Goal: Participate in discussion: Engage in conversation with other users on a specific topic

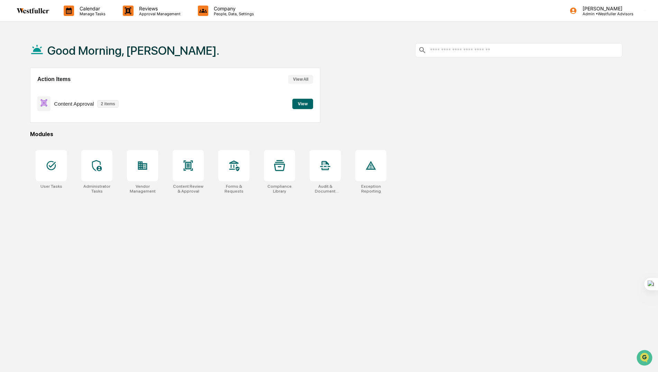
click at [303, 106] on button "View" at bounding box center [303, 104] width 21 height 10
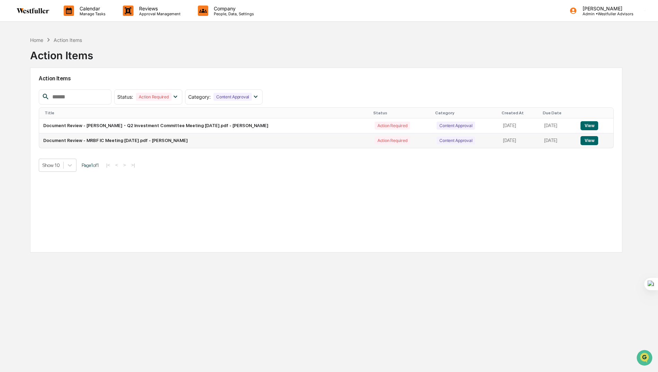
click at [593, 138] on button "View" at bounding box center [590, 140] width 18 height 9
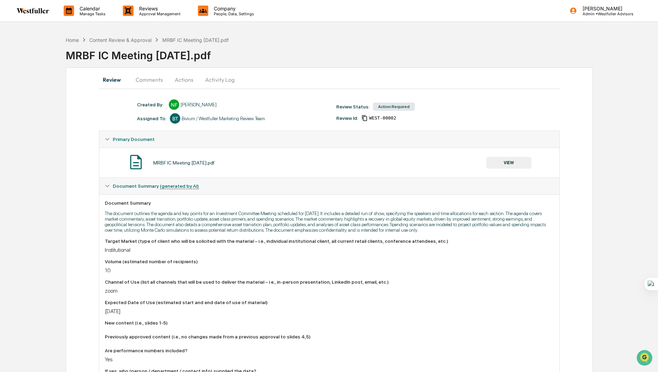
click at [153, 80] on button "Comments" at bounding box center [149, 79] width 38 height 17
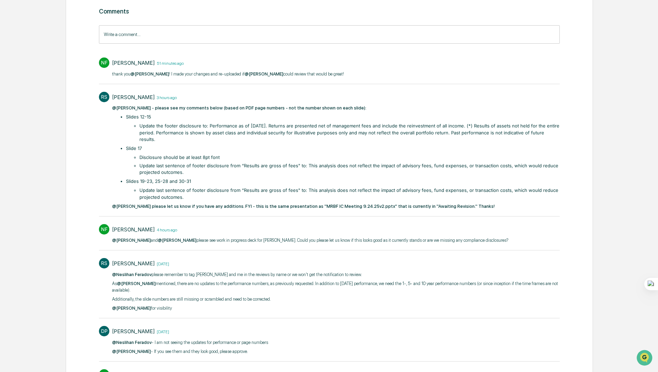
scroll to position [104, 0]
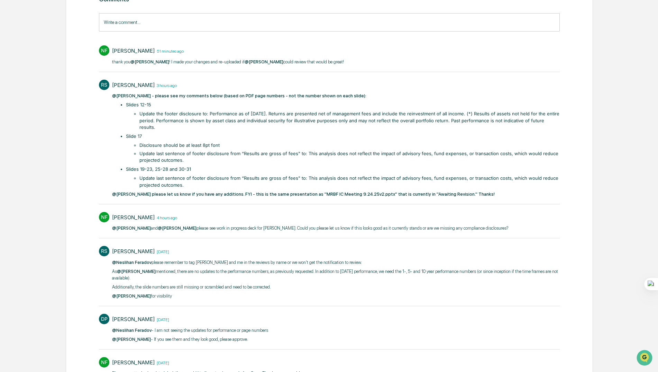
click at [142, 22] on input "Write a comment..." at bounding box center [329, 22] width 461 height 18
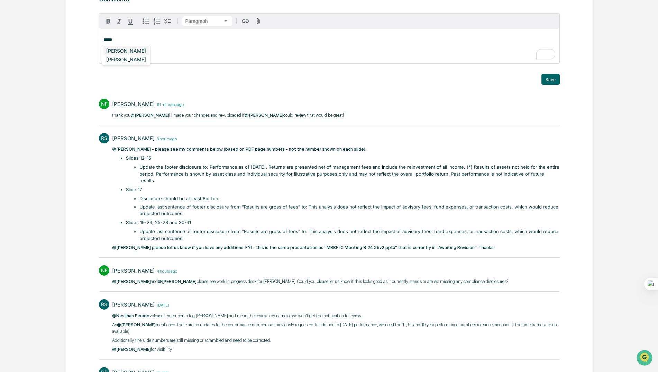
click at [115, 51] on div "[PERSON_NAME]" at bounding box center [126, 50] width 45 height 9
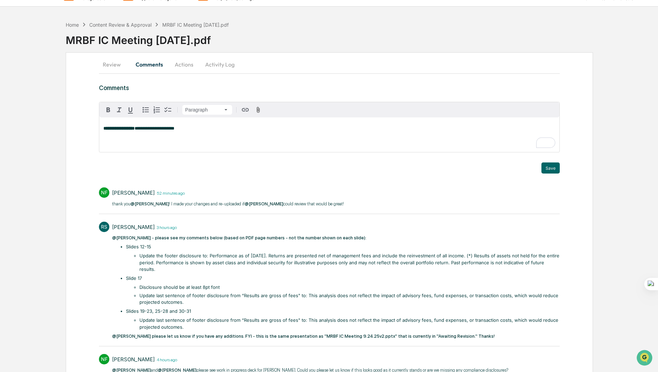
scroll to position [0, 0]
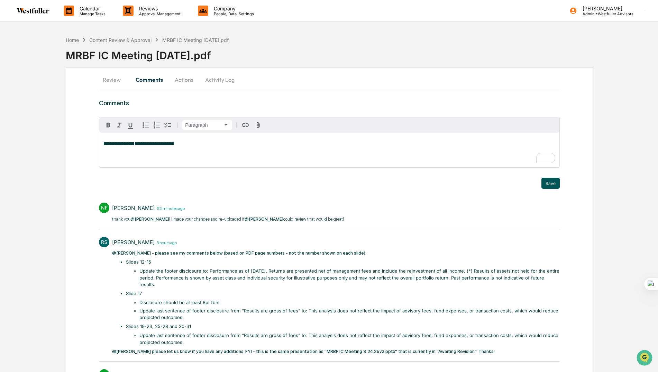
click at [549, 182] on button "Save" at bounding box center [551, 183] width 18 height 11
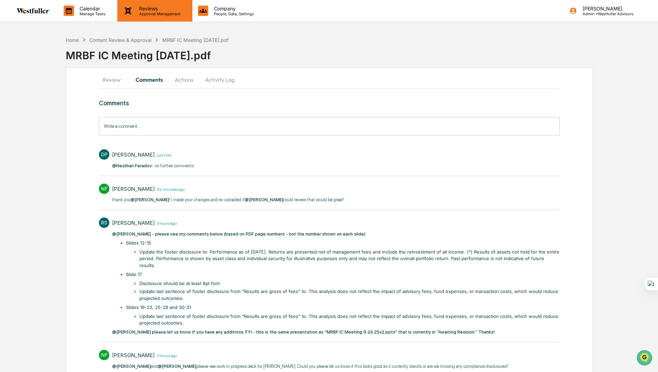
click at [156, 7] on p "Reviews" at bounding box center [159, 9] width 51 height 6
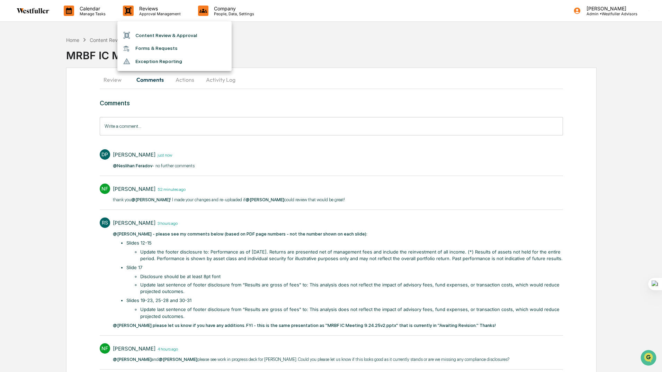
click at [165, 31] on li "Content Review & Approval" at bounding box center [174, 35] width 114 height 13
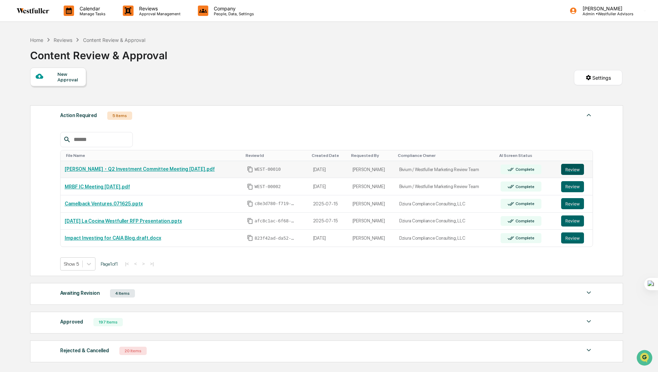
click at [568, 169] on button "Review" at bounding box center [573, 169] width 23 height 11
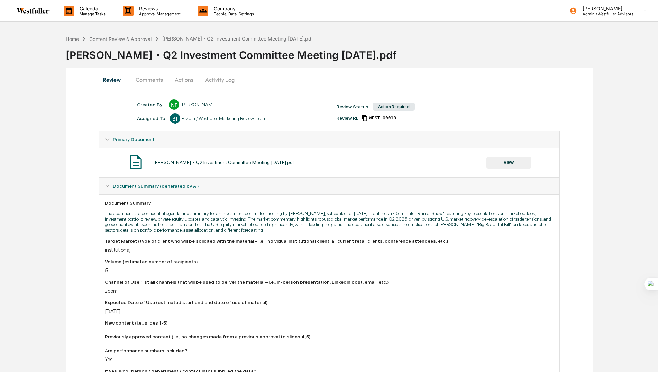
click at [145, 78] on button "Comments" at bounding box center [149, 79] width 38 height 17
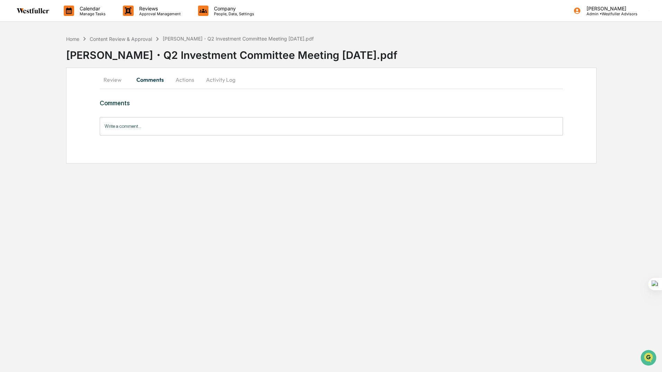
click at [117, 81] on button "Review" at bounding box center [115, 79] width 31 height 17
